Goal: Navigation & Orientation: Find specific page/section

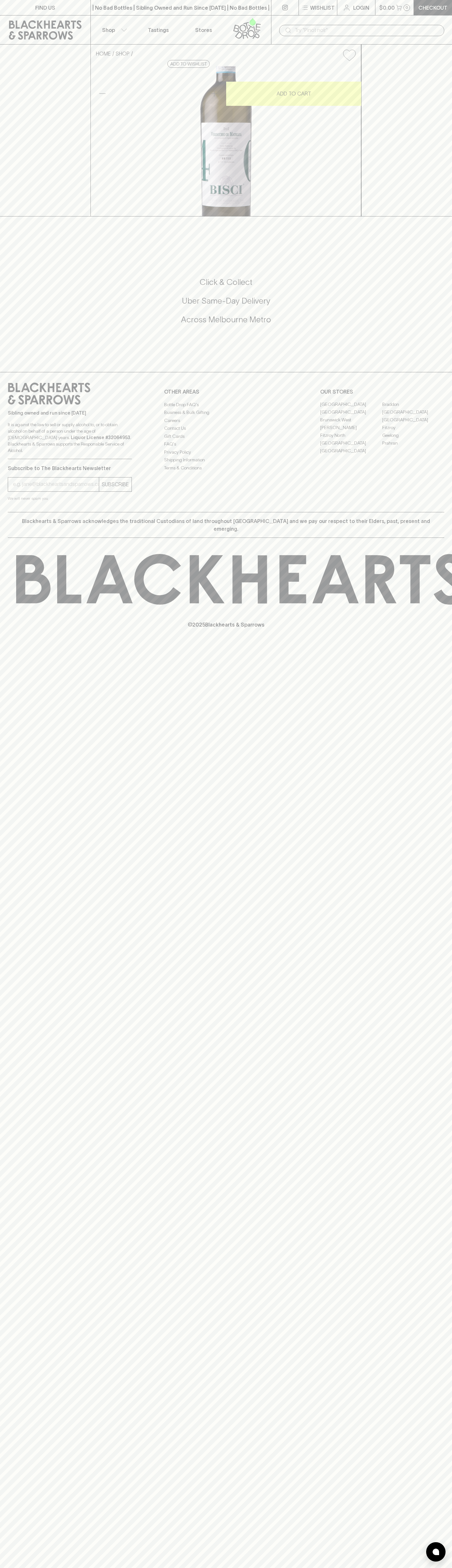
click at [199, 26] on p "Stores" at bounding box center [203, 30] width 17 height 8
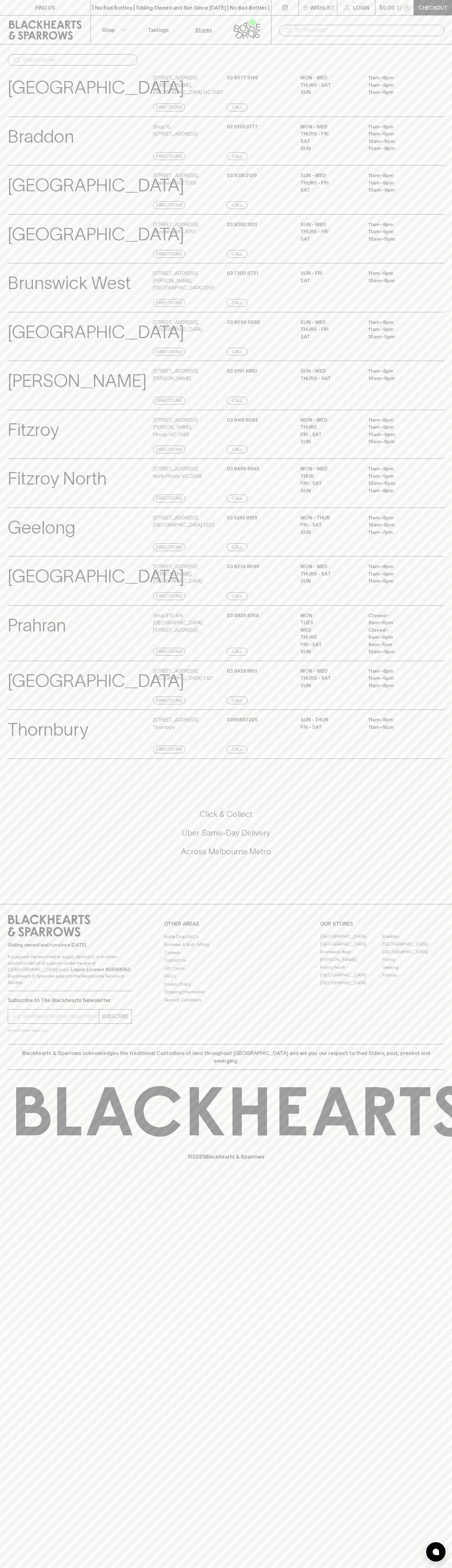
click at [428, 594] on div "MON - WED 11am – 8pm THURS - SAT 11am – 9pm SUN 11am – 8pm" at bounding box center [372, 581] width 144 height 37
click at [393, 1567] on html "FIND US | No Bad Bottles | Sibling Owned and Run Since [DATE] | No Bad Bottles …" at bounding box center [226, 784] width 452 height 1568
click at [29, 1021] on input "email" at bounding box center [55, 1016] width 86 height 10
